Goal: Task Accomplishment & Management: Use online tool/utility

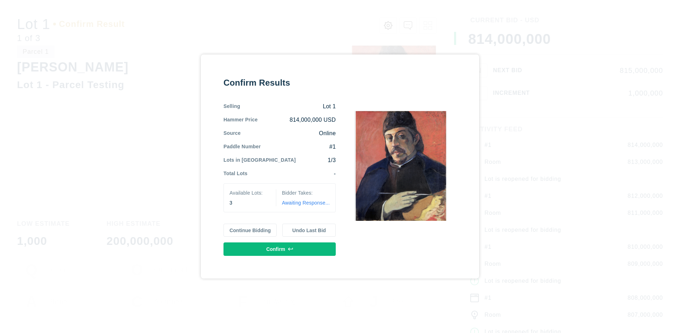
click at [250, 230] on button "Continue Bidding" at bounding box center [249, 230] width 53 height 13
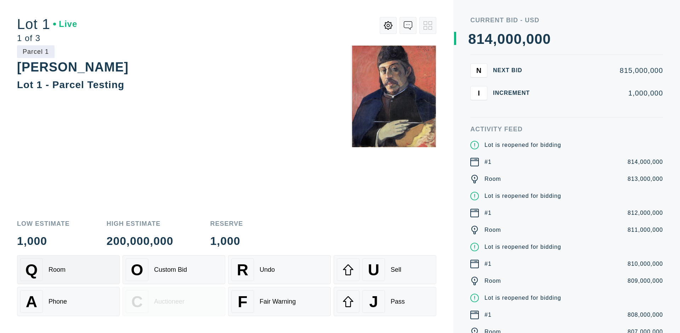
click at [68, 270] on div "Q Room" at bounding box center [68, 269] width 96 height 23
